Goal: Task Accomplishment & Management: Manage account settings

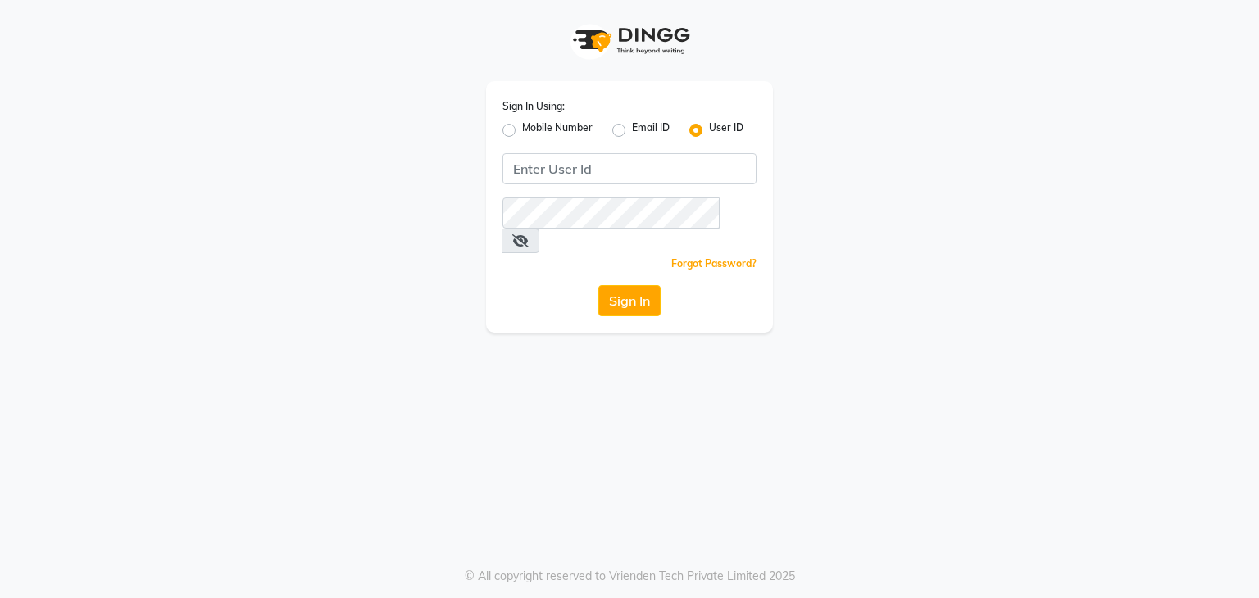
click at [522, 135] on label "Mobile Number" at bounding box center [557, 130] width 70 height 20
click at [522, 131] on input "Mobile Number" at bounding box center [527, 125] width 11 height 11
radio input "true"
radio input "false"
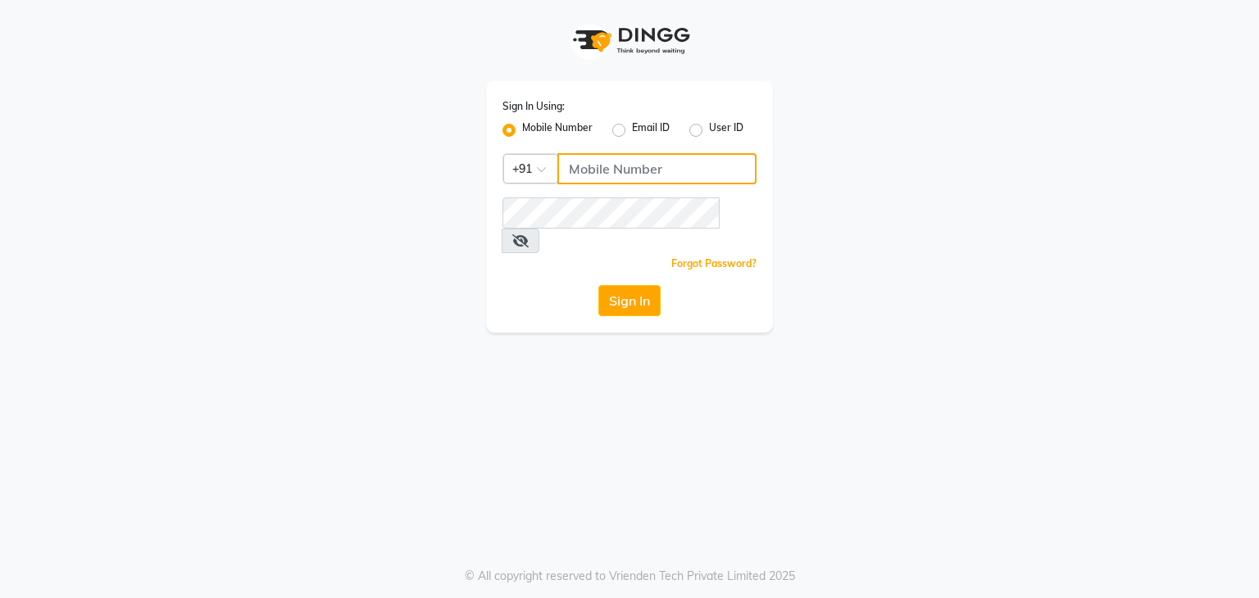
type input "8135954756"
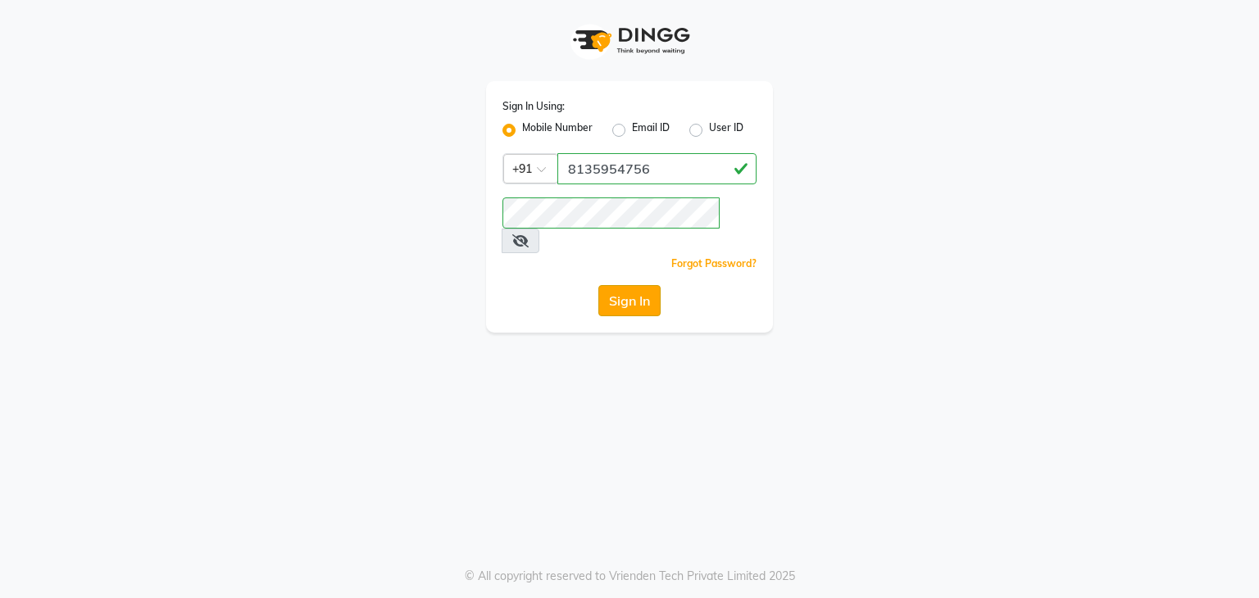
click at [627, 285] on button "Sign In" at bounding box center [629, 300] width 62 height 31
